Goal: Task Accomplishment & Management: Complete application form

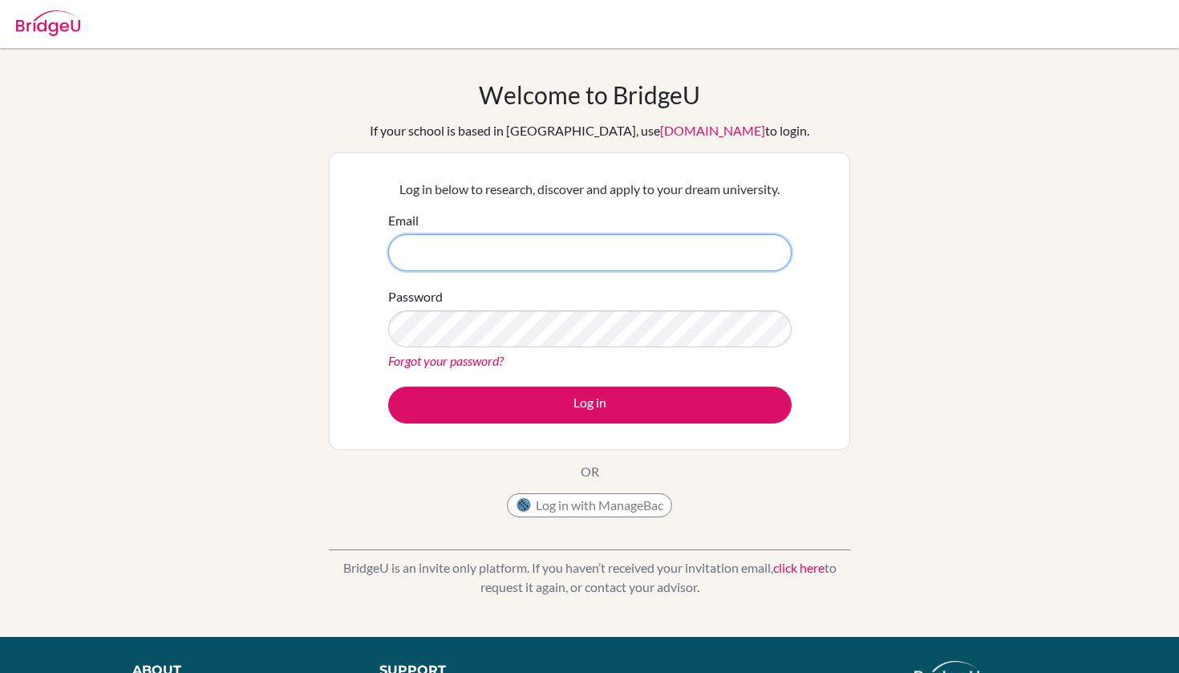
type input "[EMAIL_ADDRESS][DOMAIN_NAME]"
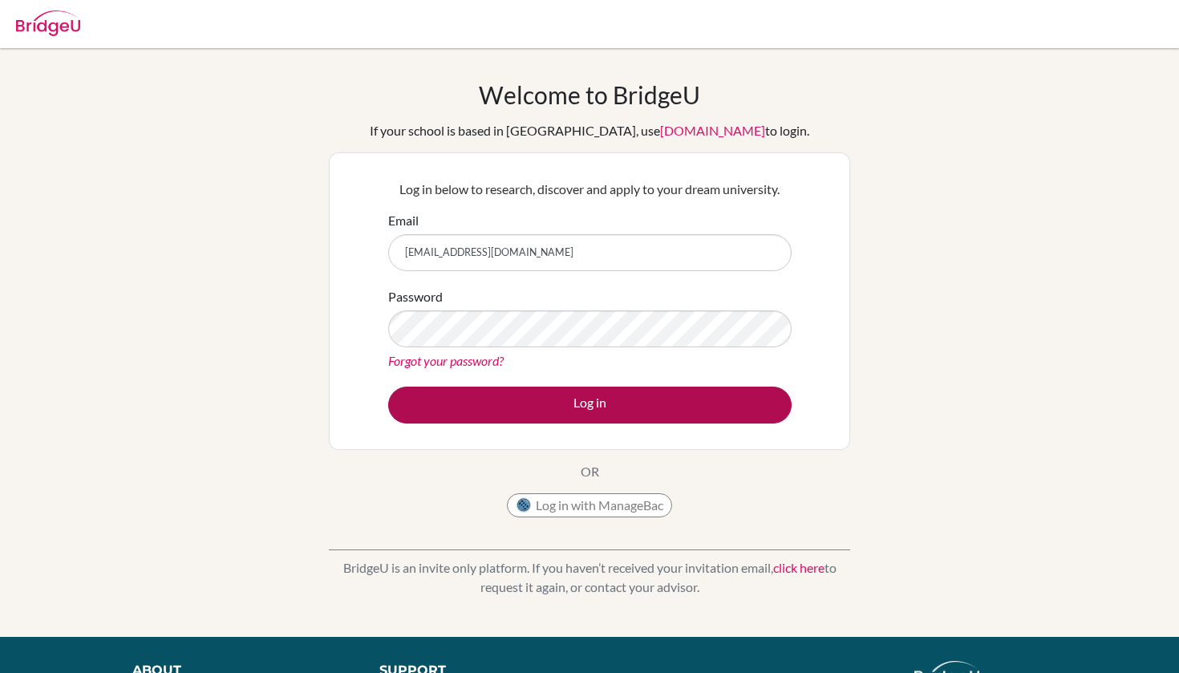
click at [529, 409] on button "Log in" at bounding box center [590, 405] width 404 height 37
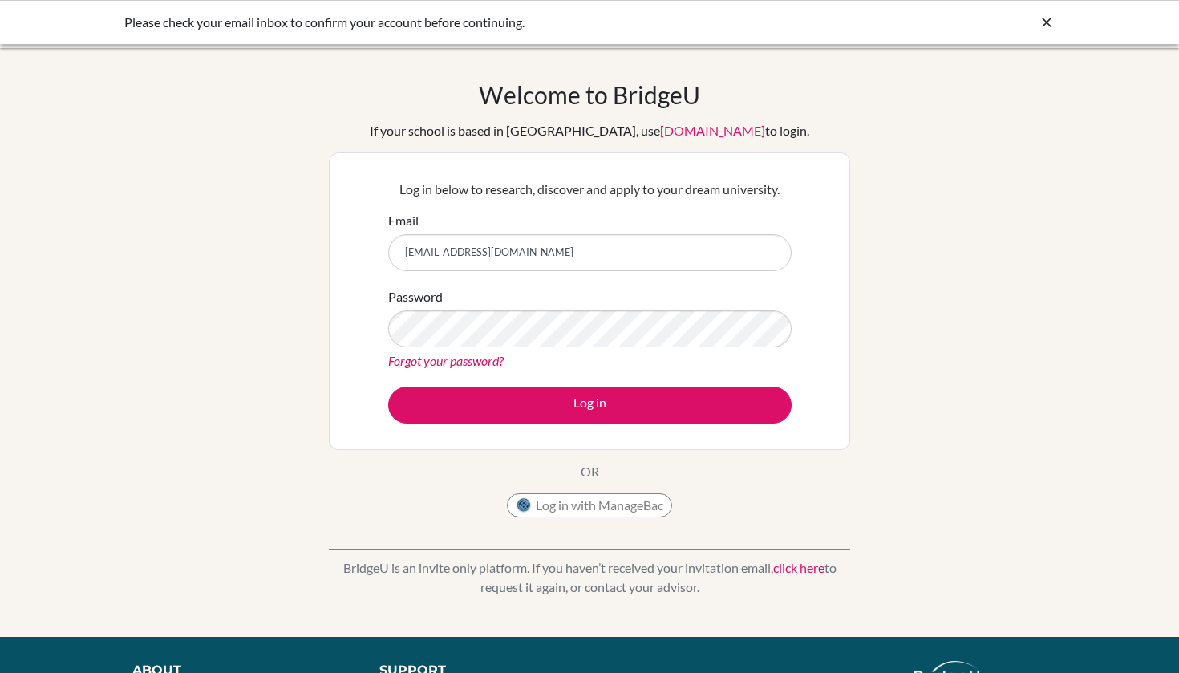
click at [810, 371] on div "Log in below to research, discover and apply to your dream university. Email se…" at bounding box center [590, 301] width 522 height 298
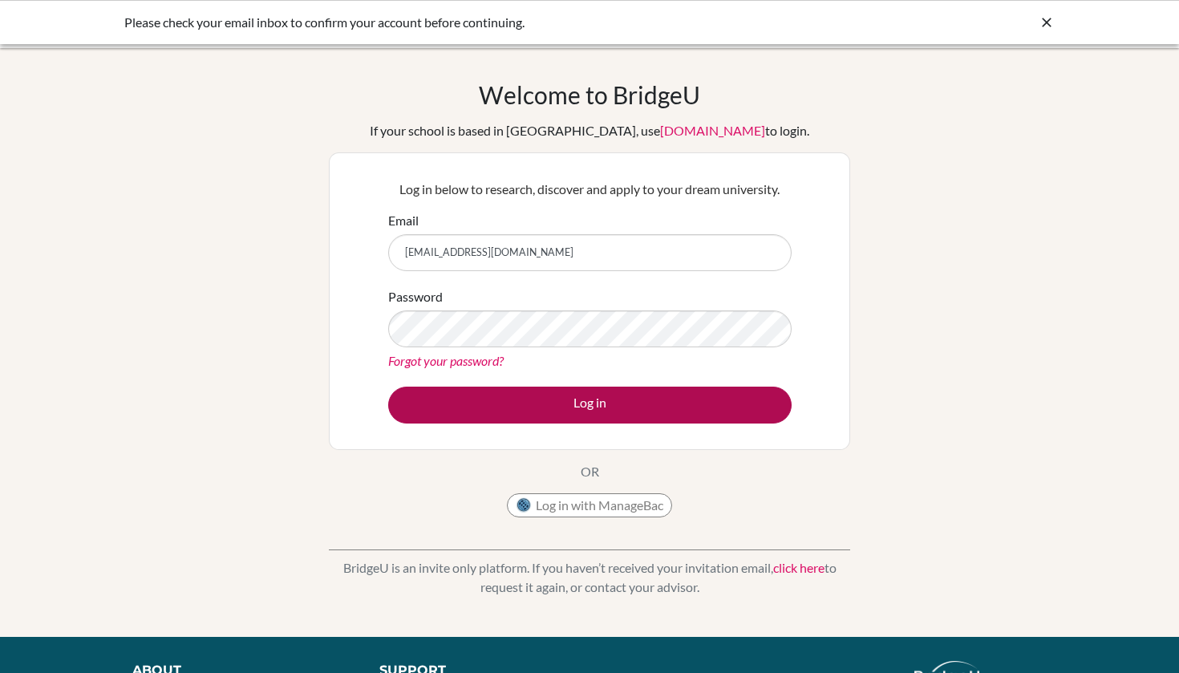
click at [549, 401] on button "Log in" at bounding box center [590, 405] width 404 height 37
click at [523, 397] on button "Log in" at bounding box center [590, 405] width 404 height 37
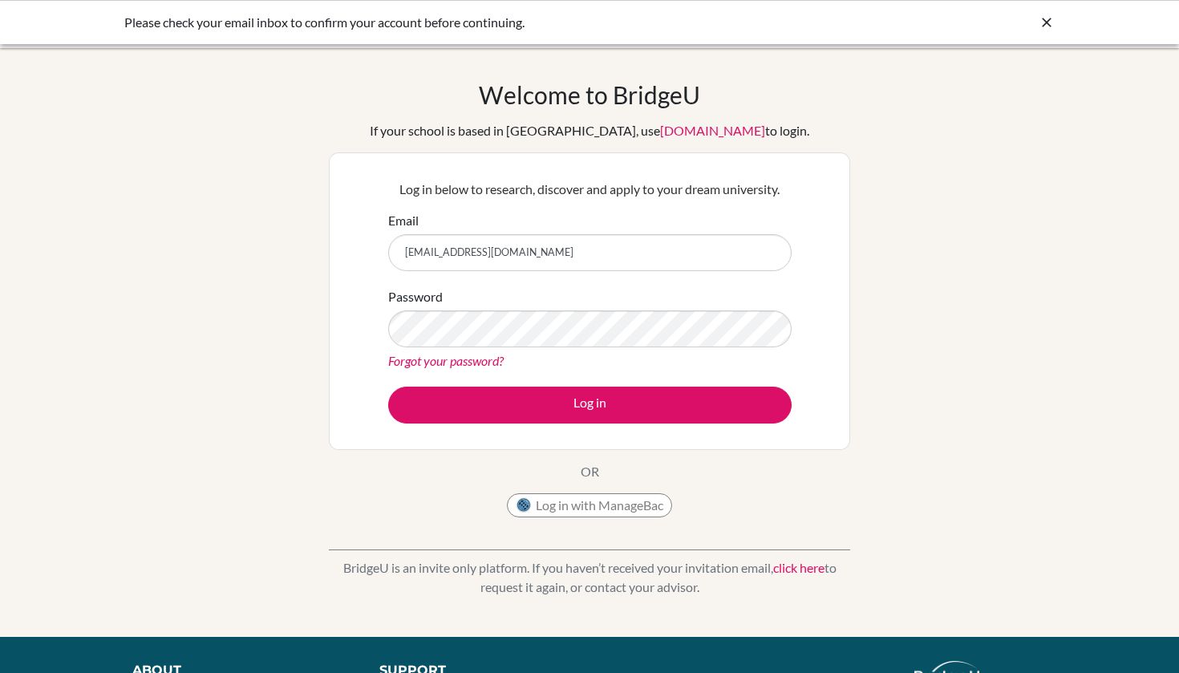
click at [928, 34] on div "Please check your email inbox to confirm your account before continuing." at bounding box center [589, 22] width 1179 height 44
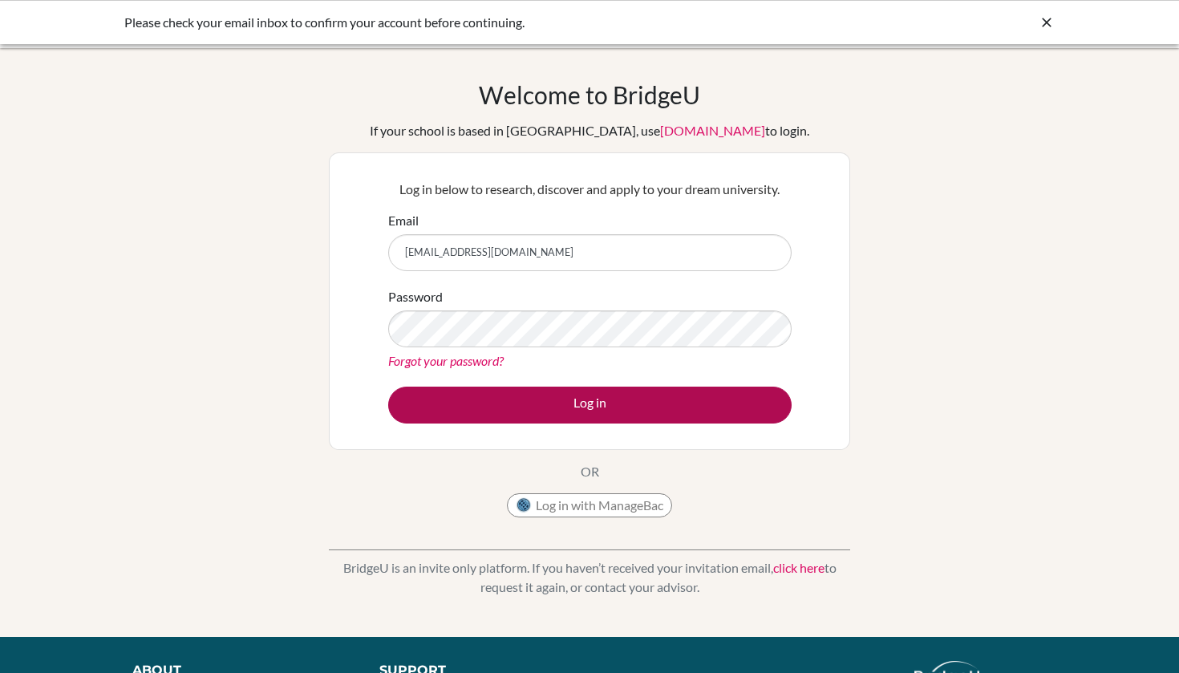
click at [461, 405] on button "Log in" at bounding box center [590, 405] width 404 height 37
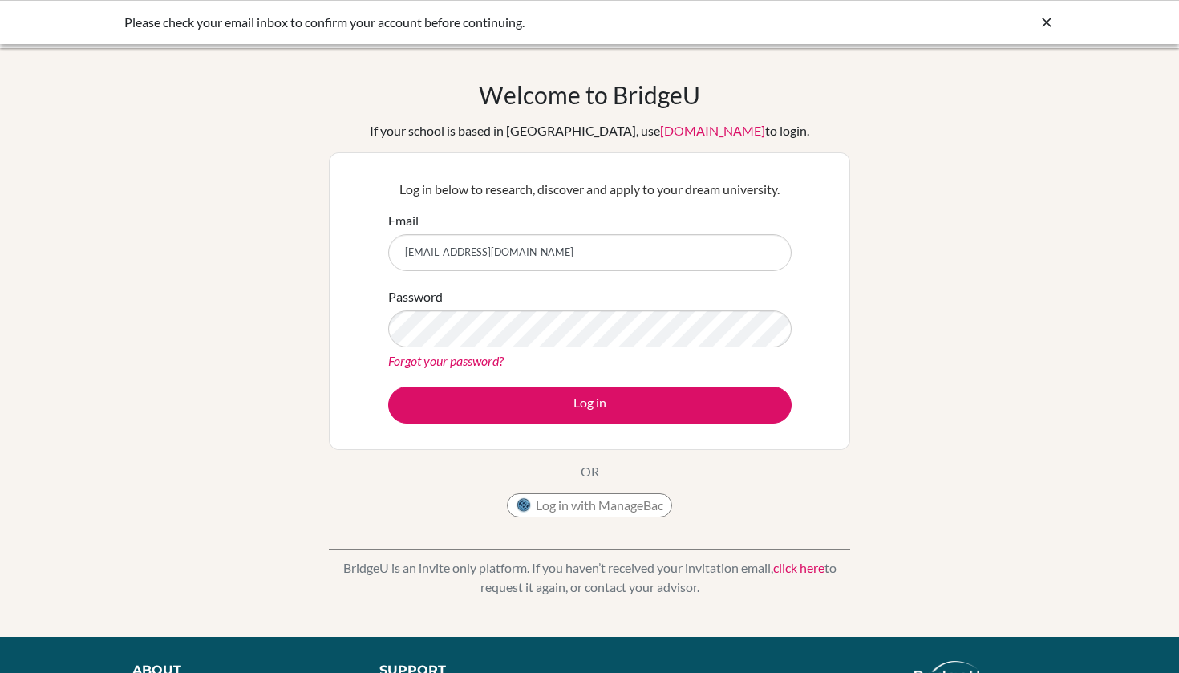
click at [408, 18] on div "Please check your email inbox to confirm your account before continuing." at bounding box center [469, 22] width 690 height 19
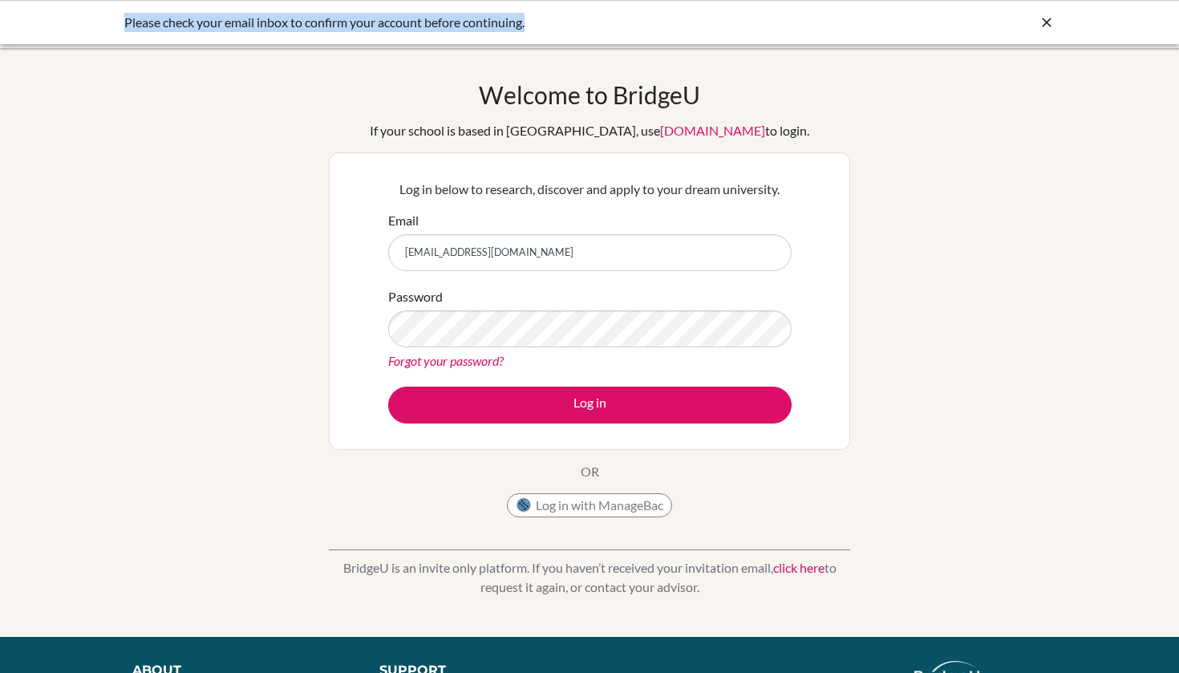
click at [408, 18] on div "Please check your email inbox to confirm your account before continuing." at bounding box center [469, 22] width 690 height 19
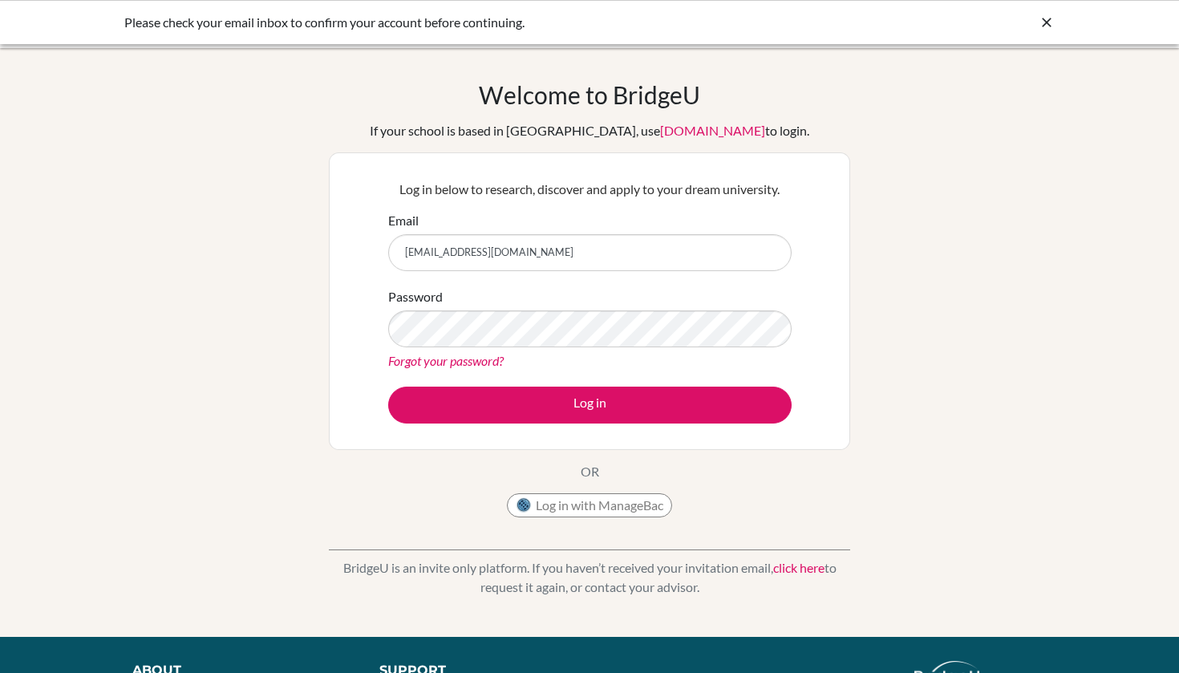
click at [279, 132] on div "Welcome to BridgeU If your school is based in China, use app.bridge-u.com.cn to…" at bounding box center [589, 342] width 1179 height 525
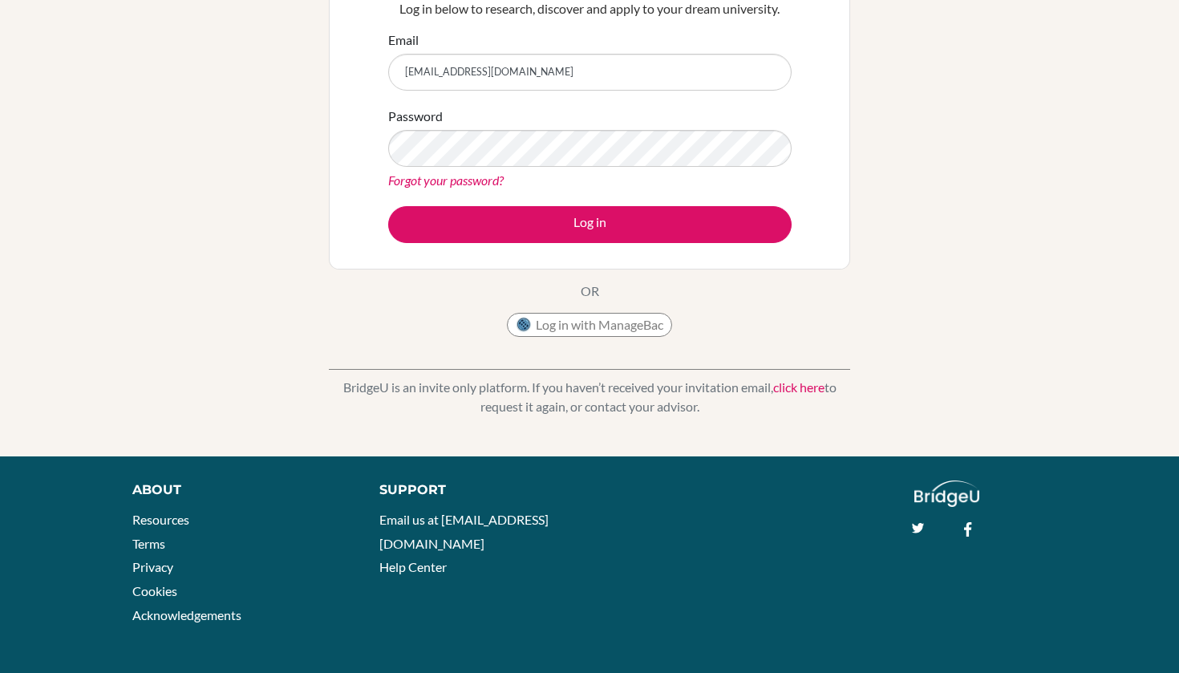
scroll to position [180, 0]
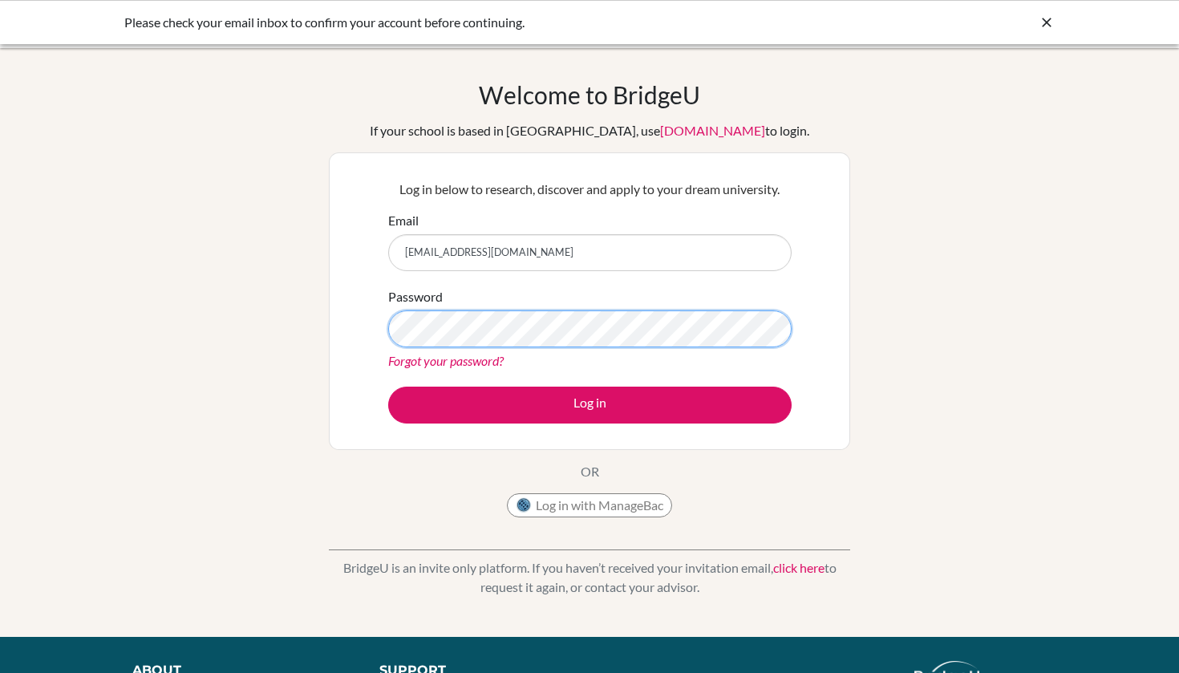
click at [590, 404] on button "Log in" at bounding box center [590, 405] width 404 height 37
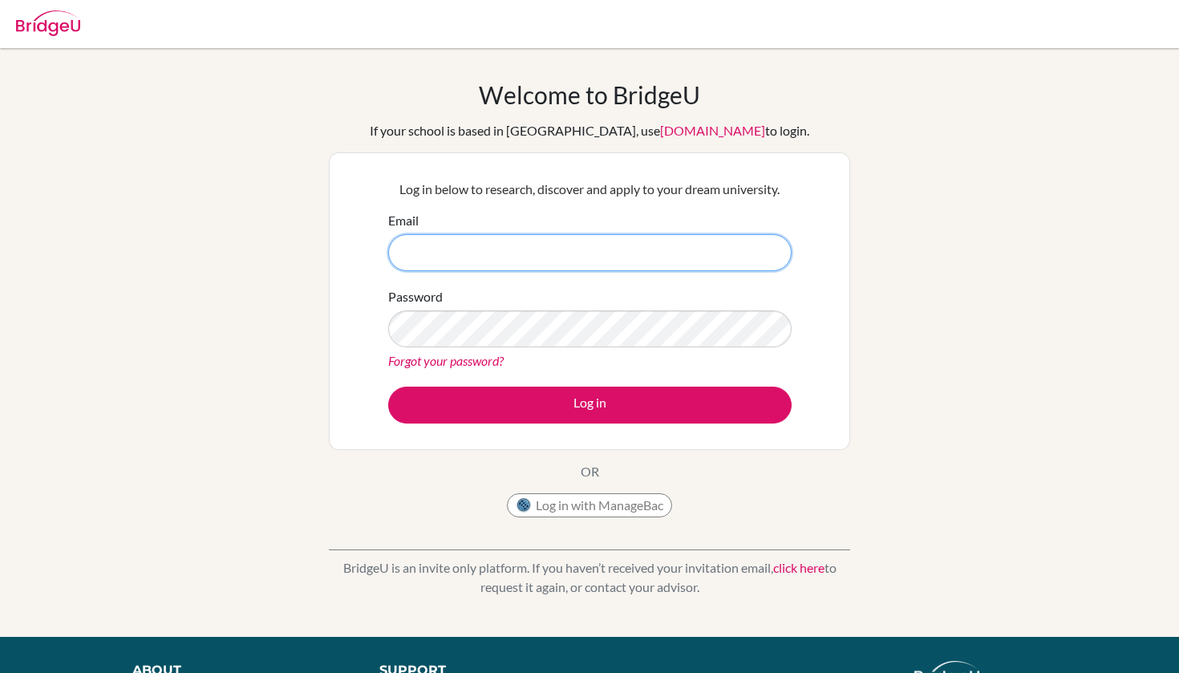
type input "[EMAIL_ADDRESS][DOMAIN_NAME]"
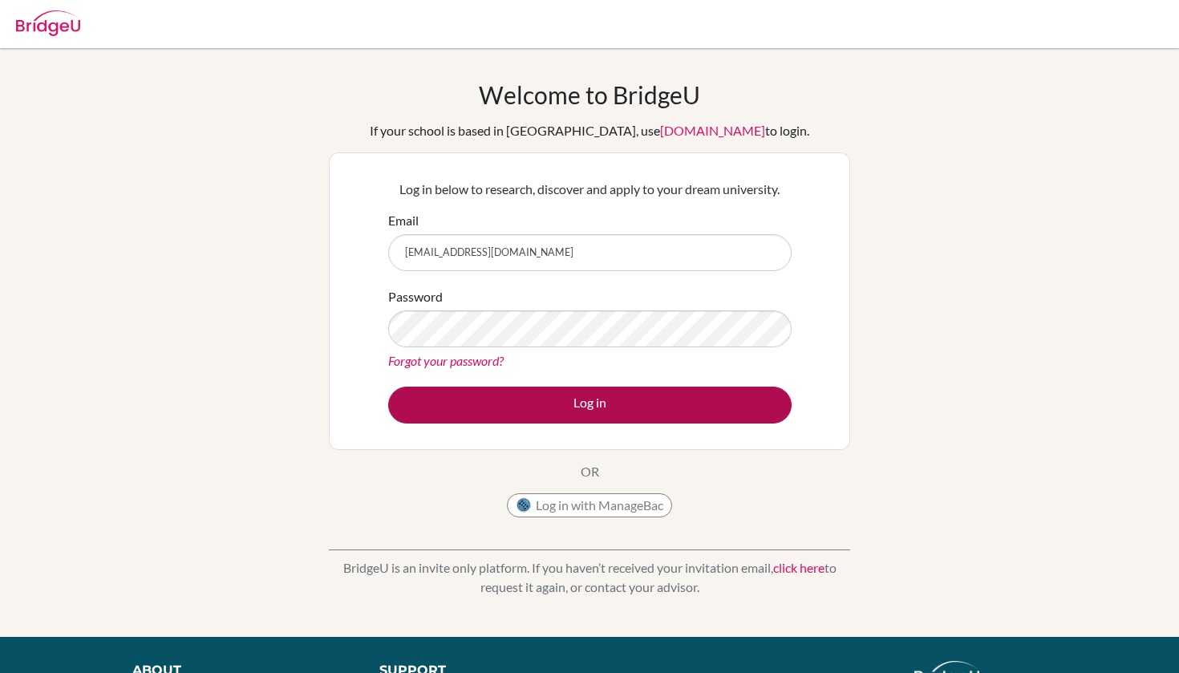
click at [460, 412] on button "Log in" at bounding box center [590, 405] width 404 height 37
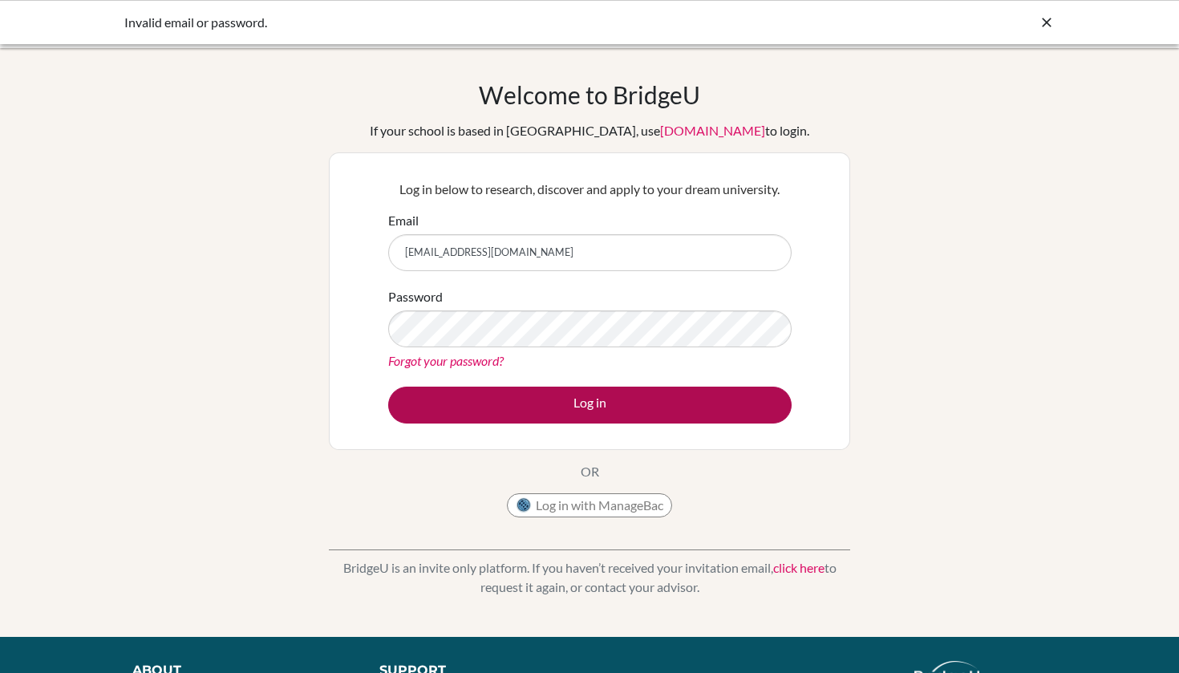
click at [631, 410] on button "Log in" at bounding box center [590, 405] width 404 height 37
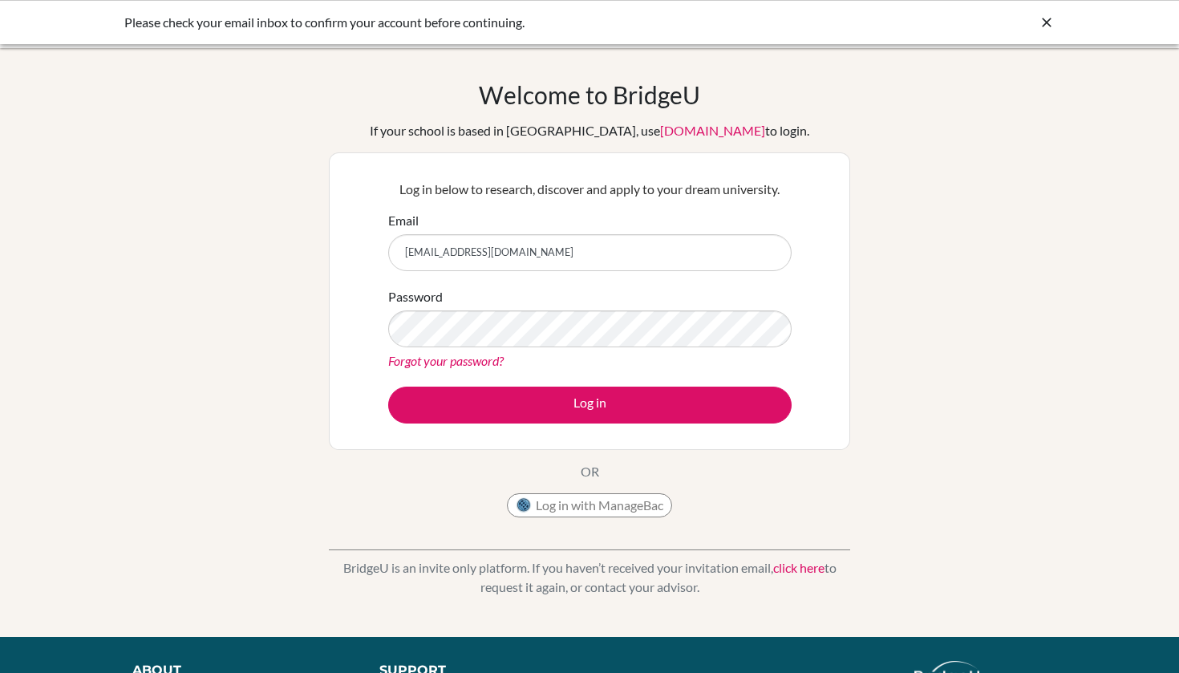
click at [341, 26] on div "Please check your email inbox to confirm your account before continuing." at bounding box center [469, 22] width 690 height 19
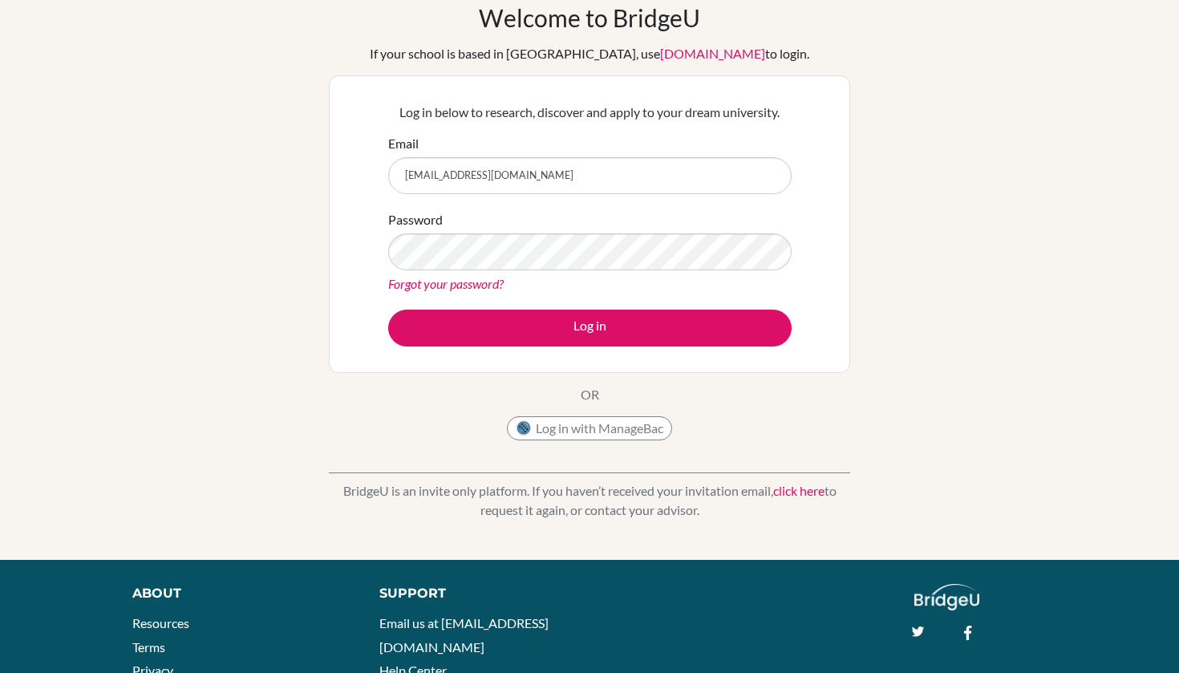
scroll to position [91, 0]
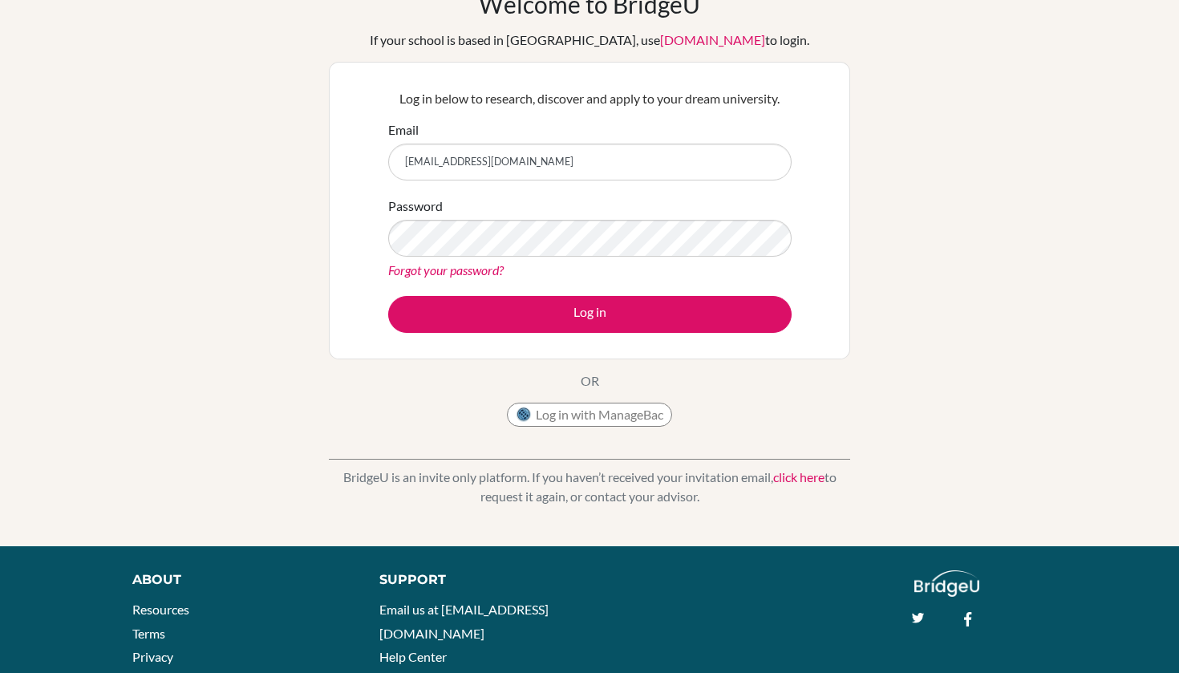
click at [794, 480] on link "click here" at bounding box center [798, 476] width 51 height 15
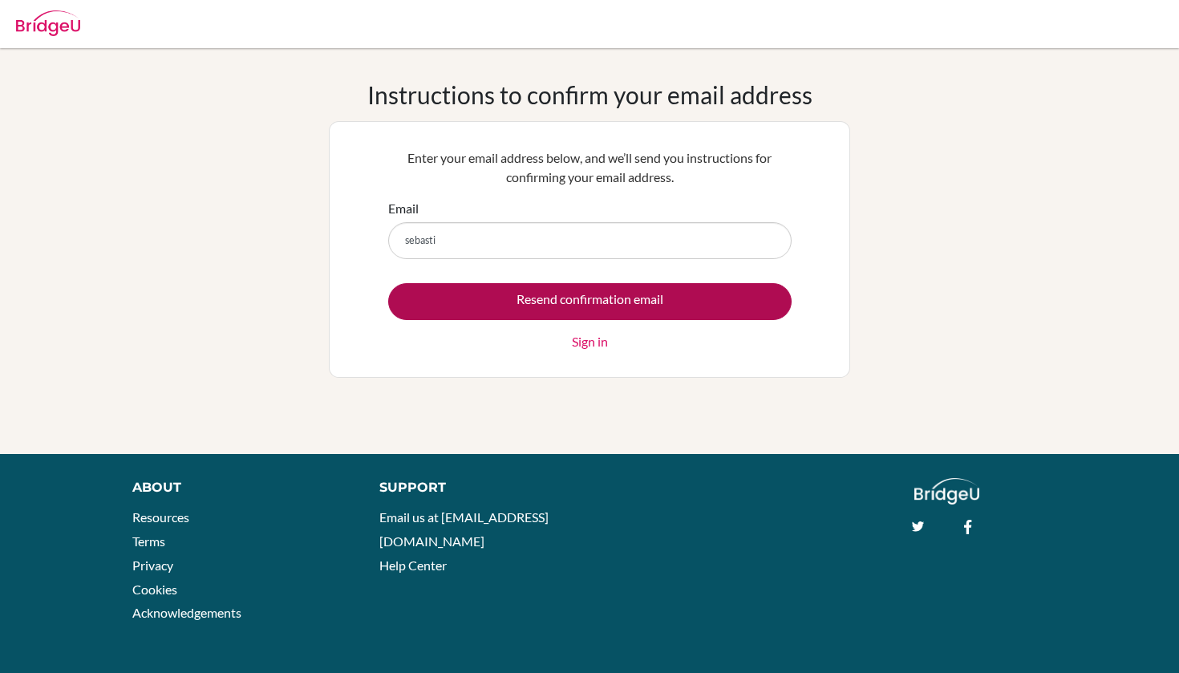
type input "sebastin"
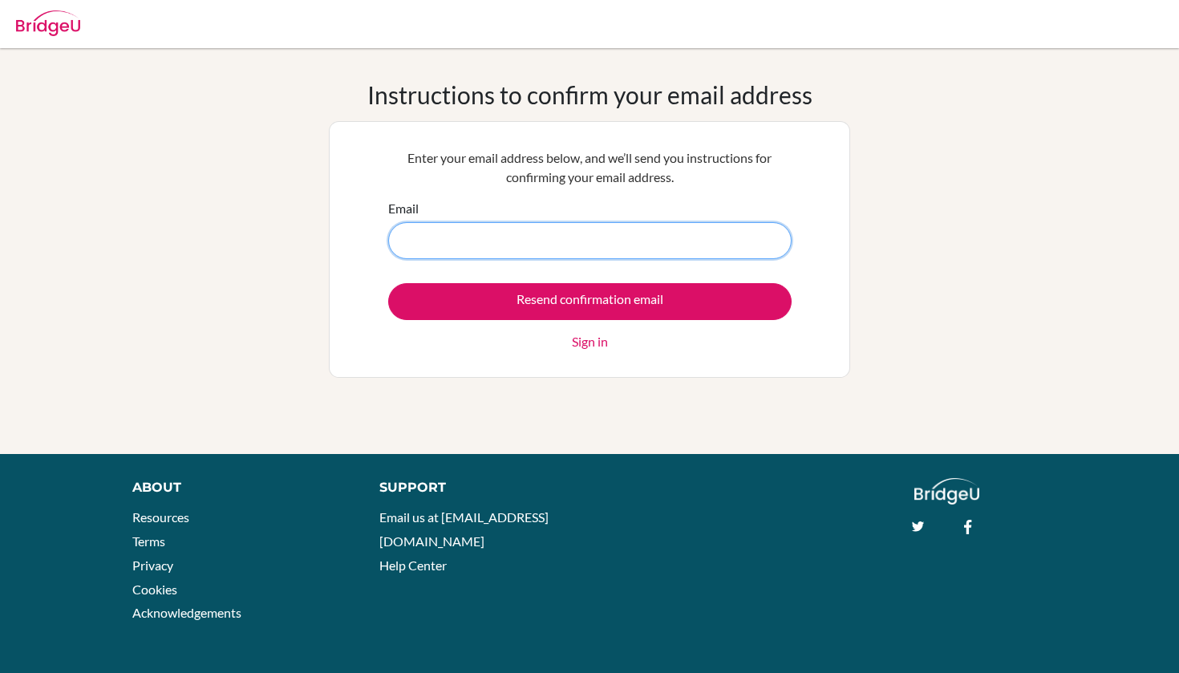
type input "[EMAIL_ADDRESS][DOMAIN_NAME]"
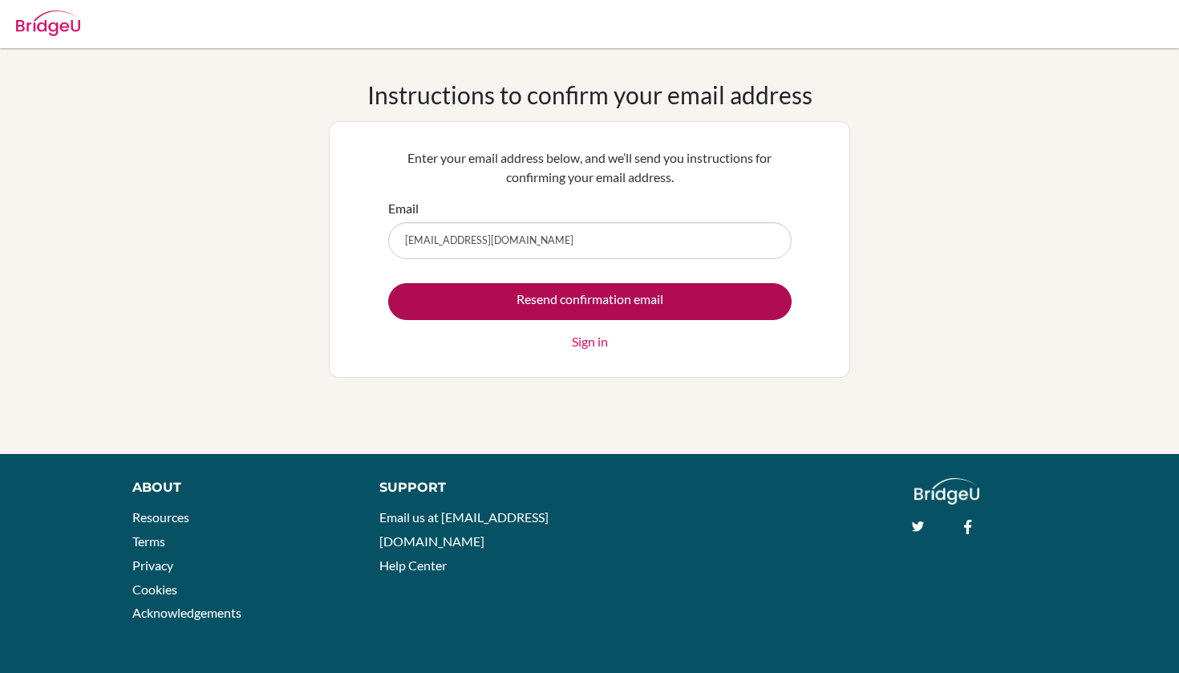
click at [577, 308] on input "Resend confirmation email" at bounding box center [590, 301] width 404 height 37
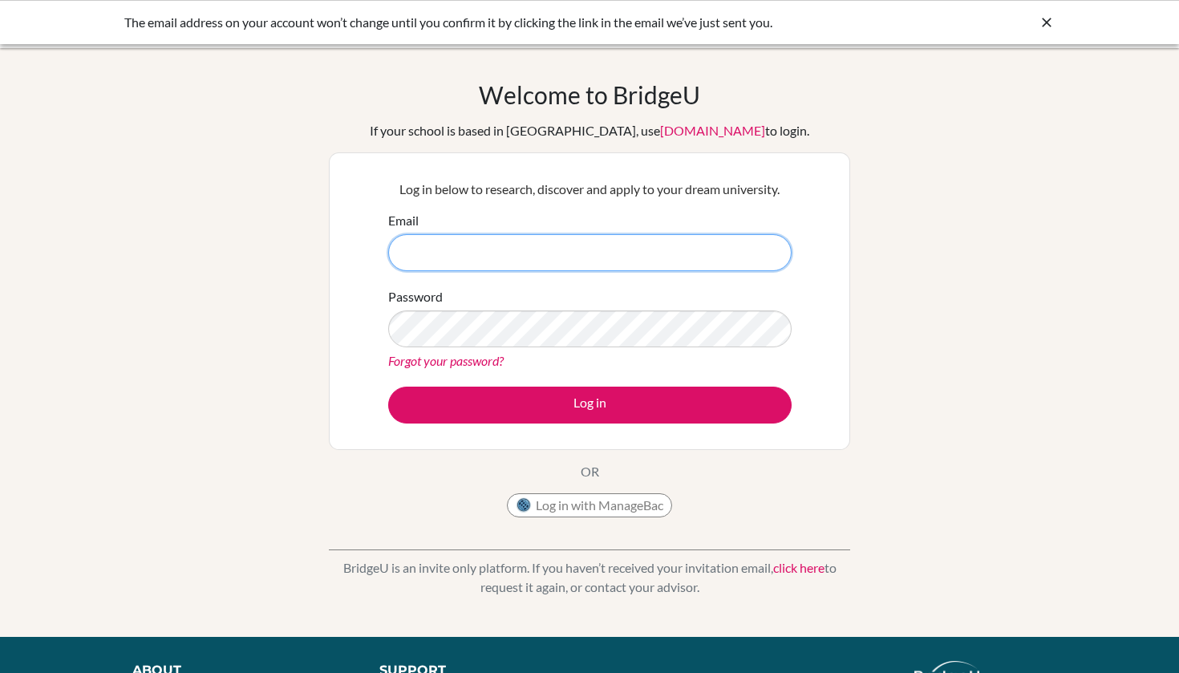
type input "[EMAIL_ADDRESS][DOMAIN_NAME]"
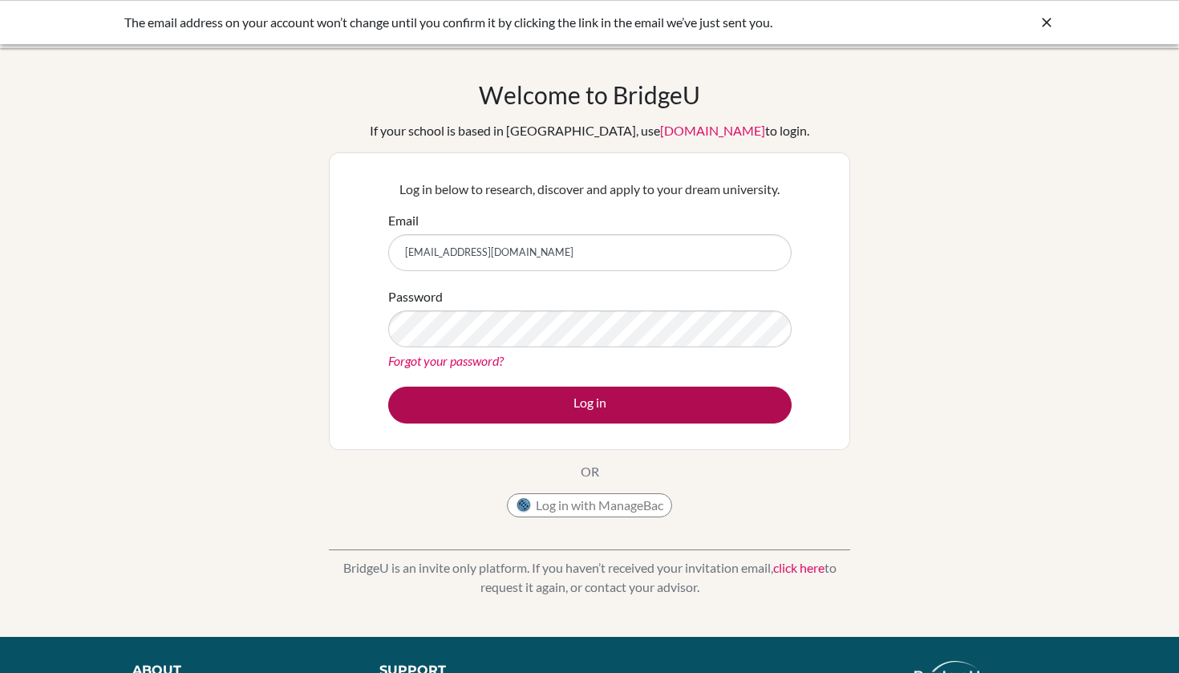
click at [483, 395] on button "Log in" at bounding box center [590, 405] width 404 height 37
